Goal: Information Seeking & Learning: Check status

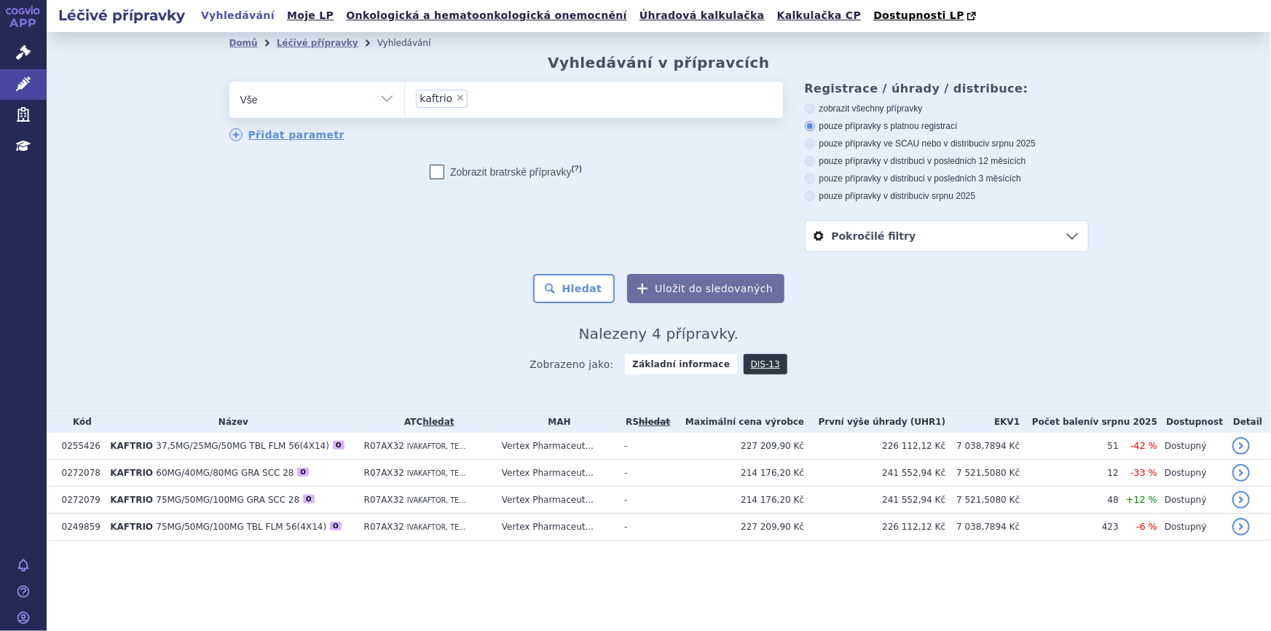
click at [494, 291] on div "Hledat Uložit do sledovaných" at bounding box center [658, 288] width 859 height 29
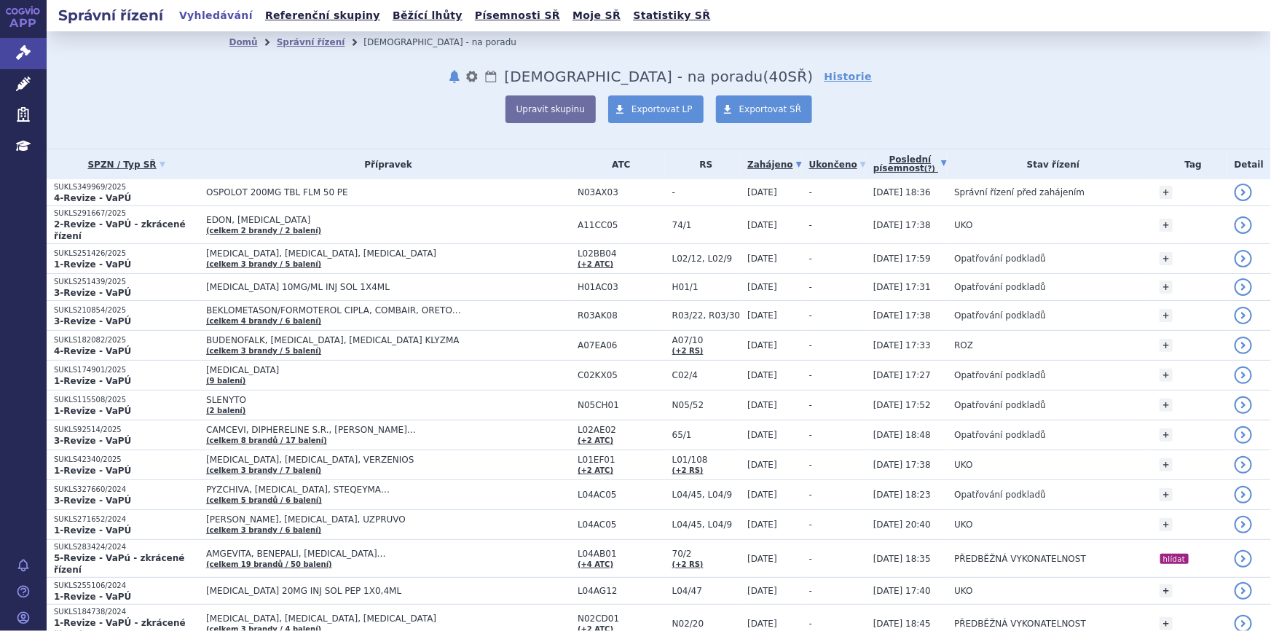
click at [899, 162] on link "Poslední písemnost (?)" at bounding box center [910, 164] width 74 height 30
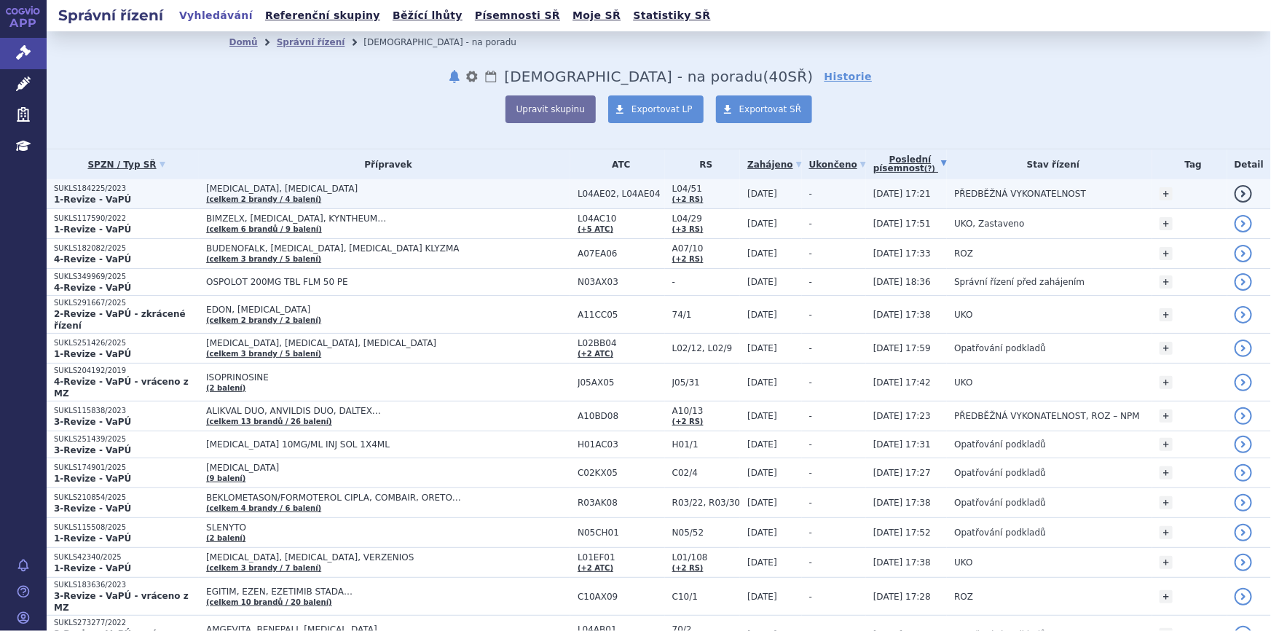
click at [511, 189] on span "PONVORY, ZEPOSIA" at bounding box center [388, 189] width 364 height 10
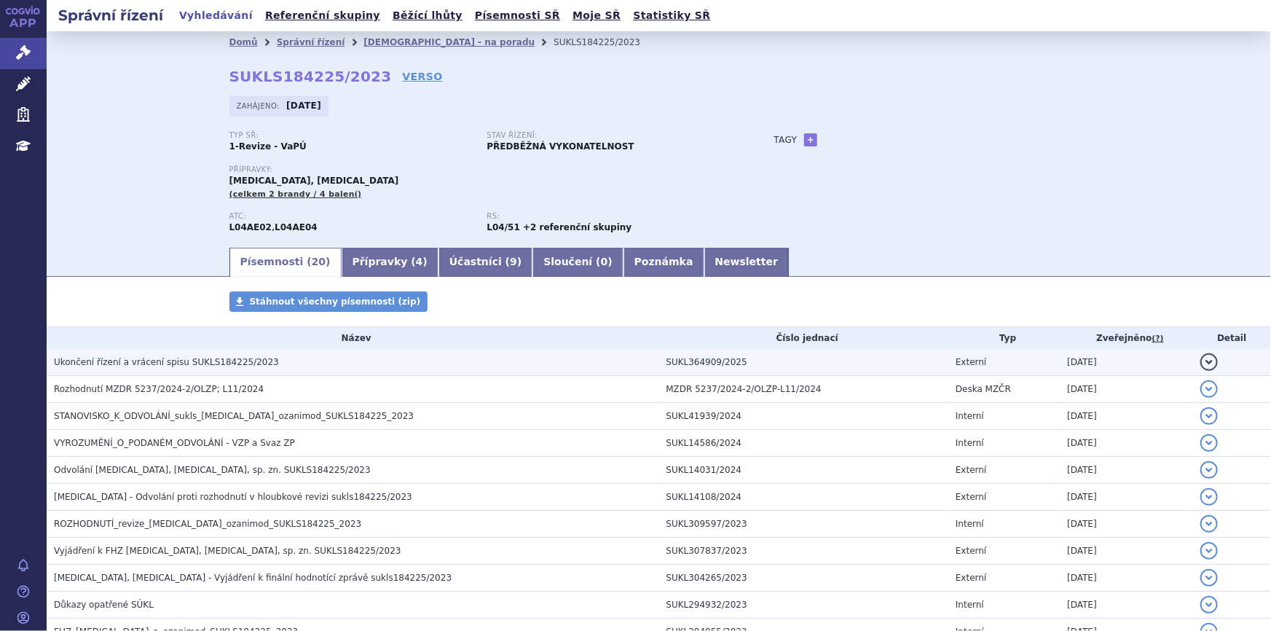
click at [336, 364] on h3 "Ukončení řízení a vrácení spisu SUKLS184225/2023" at bounding box center [356, 362] width 605 height 15
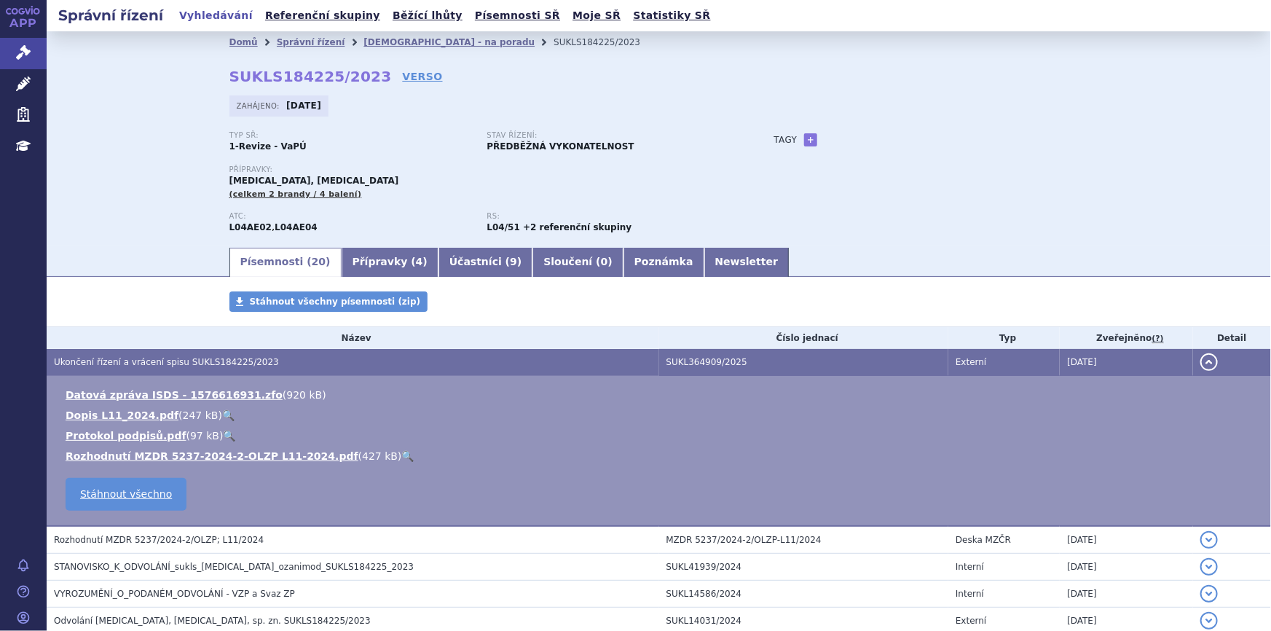
click at [401, 453] on link "🔍" at bounding box center [407, 456] width 12 height 12
click at [731, 181] on div "Přípravky: PONVORY, ZEPOSIA (celkem 2 brandy / 4 balení)" at bounding box center [487, 182] width 516 height 35
click at [704, 263] on link "Newsletter" at bounding box center [746, 262] width 85 height 29
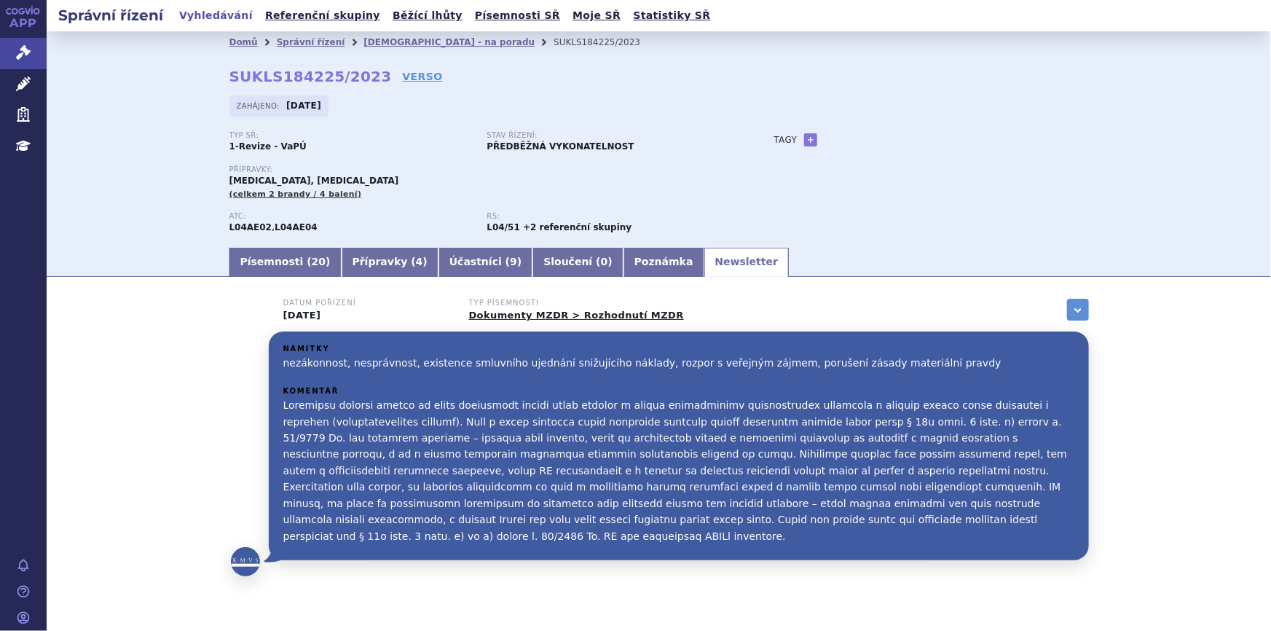
scroll to position [37, 0]
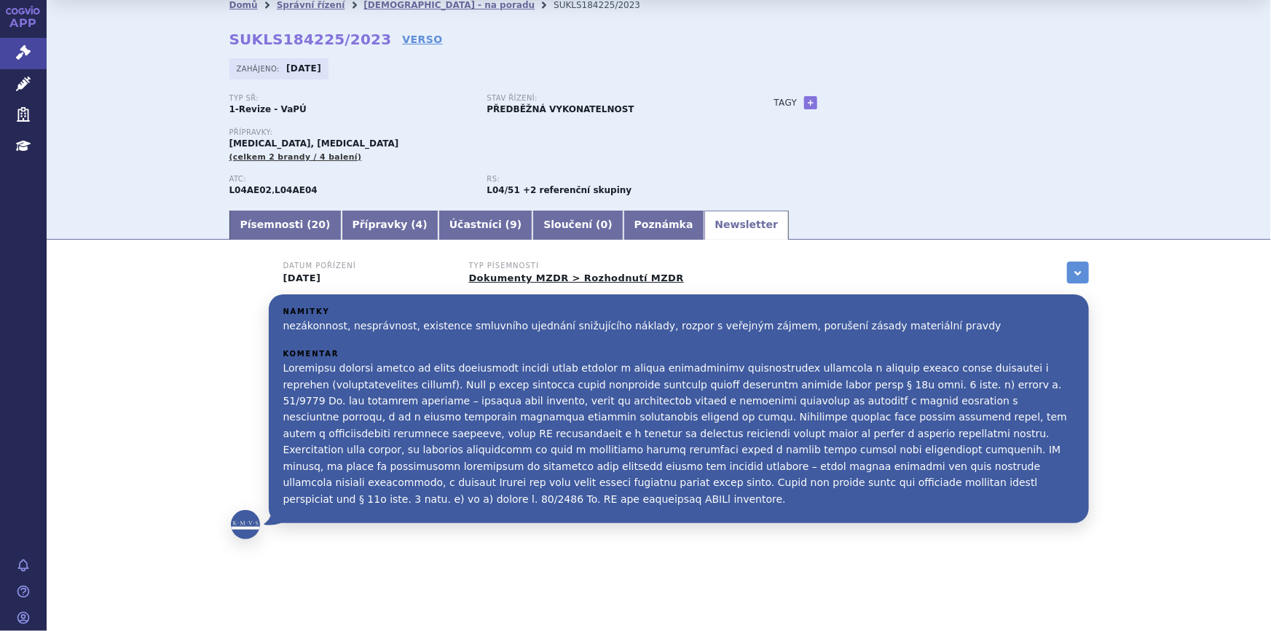
click at [766, 420] on p at bounding box center [678, 433] width 791 height 147
